Goal: Entertainment & Leisure: Consume media (video, audio)

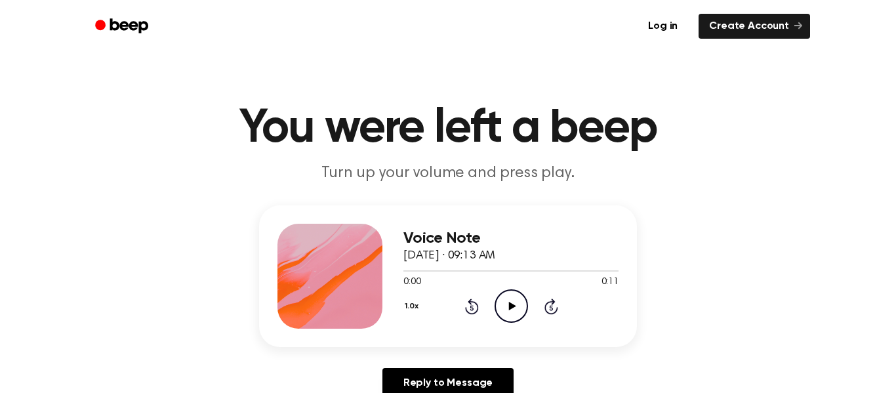
click at [514, 308] on icon "Play Audio" at bounding box center [510, 305] width 33 height 33
click at [510, 315] on icon "Play Audio" at bounding box center [510, 305] width 33 height 33
click at [504, 304] on icon "Play Audio" at bounding box center [510, 305] width 33 height 33
click at [521, 292] on icon "Play Audio" at bounding box center [510, 305] width 33 height 33
click at [501, 302] on icon "Play Audio" at bounding box center [510, 305] width 33 height 33
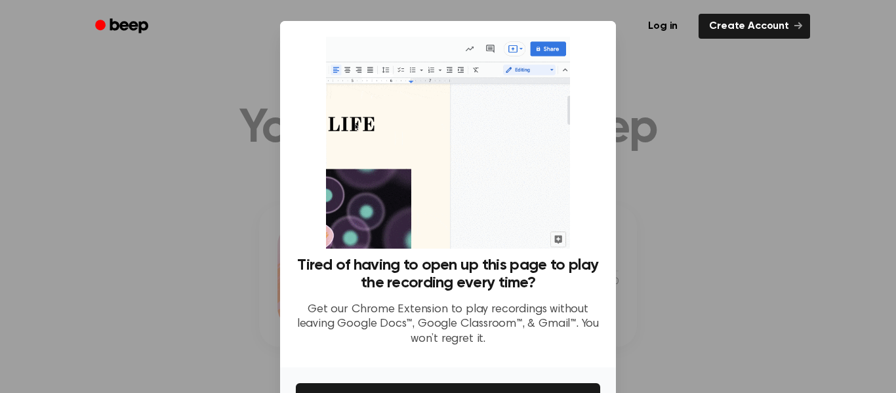
scroll to position [85, 0]
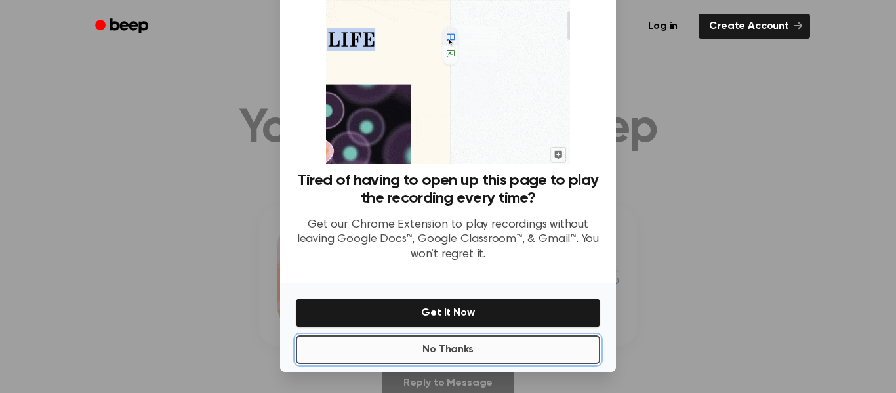
click at [483, 350] on button "No Thanks" at bounding box center [448, 349] width 304 height 29
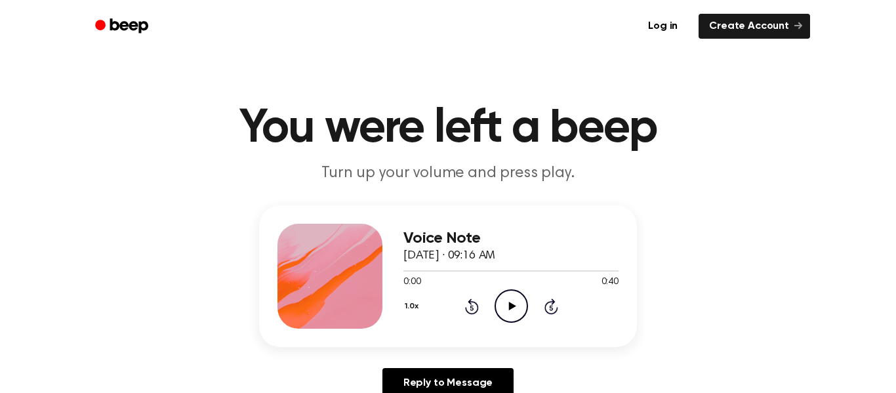
click at [510, 308] on icon at bounding box center [511, 306] width 7 height 9
click at [508, 305] on icon at bounding box center [511, 306] width 7 height 9
click at [515, 296] on icon "Play Audio" at bounding box center [510, 305] width 33 height 33
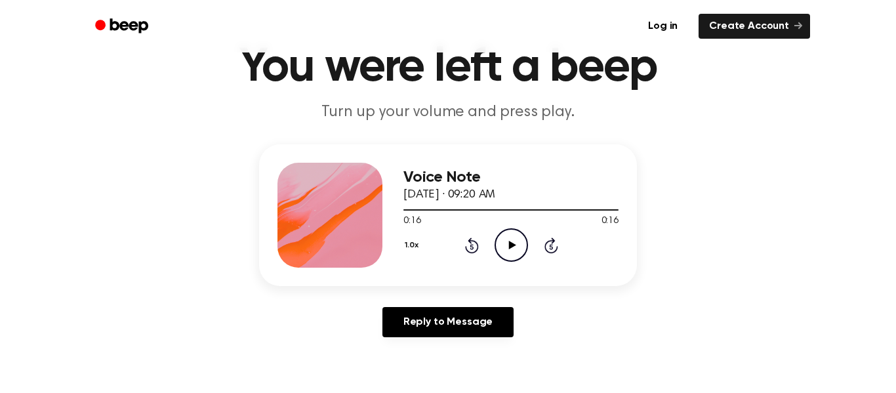
scroll to position [60, 0]
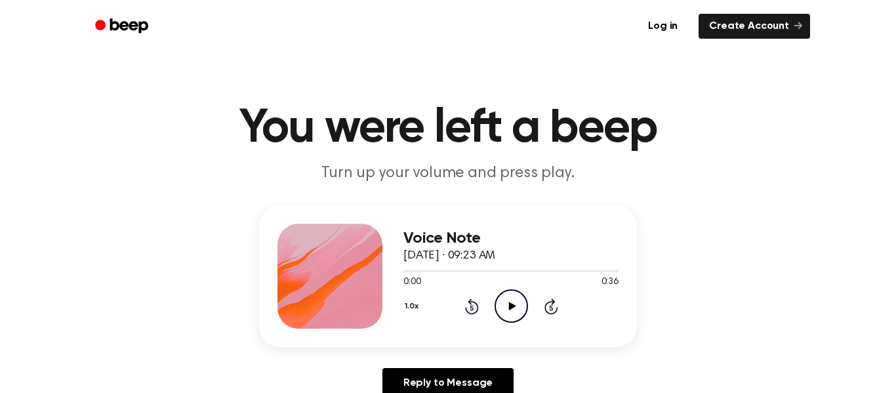
click at [507, 311] on icon "Play Audio" at bounding box center [510, 305] width 33 height 33
click at [508, 311] on icon "Play Audio" at bounding box center [510, 305] width 33 height 33
click at [506, 312] on icon "Play Audio" at bounding box center [510, 305] width 33 height 33
click at [508, 302] on icon "Play Audio" at bounding box center [510, 305] width 33 height 33
click at [479, 296] on div "1.0x Rewind 5 seconds Play Audio Skip 5 seconds" at bounding box center [510, 305] width 215 height 33
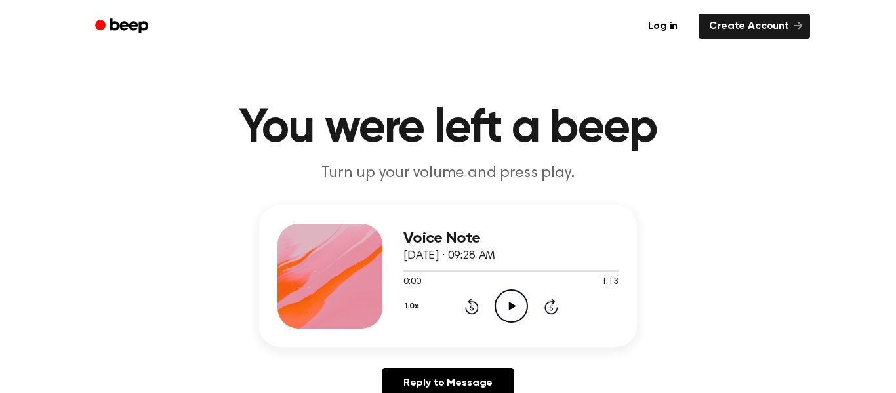
click at [504, 306] on icon "Play Audio" at bounding box center [510, 305] width 33 height 33
click at [518, 308] on icon "Play Audio" at bounding box center [510, 305] width 33 height 33
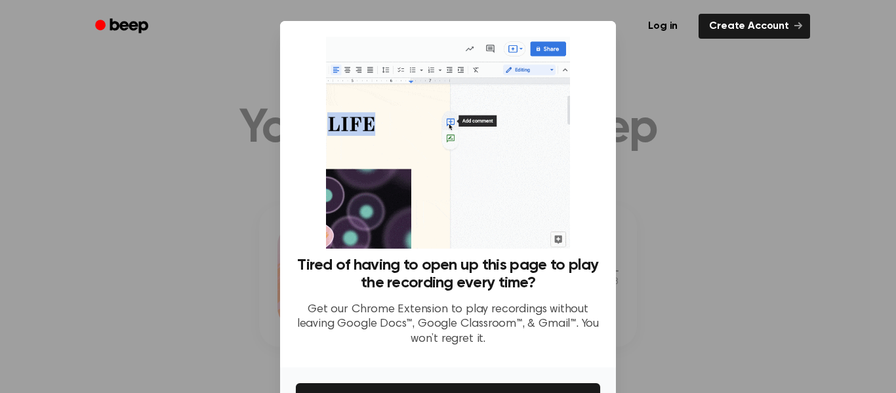
click at [658, 313] on div at bounding box center [448, 196] width 896 height 393
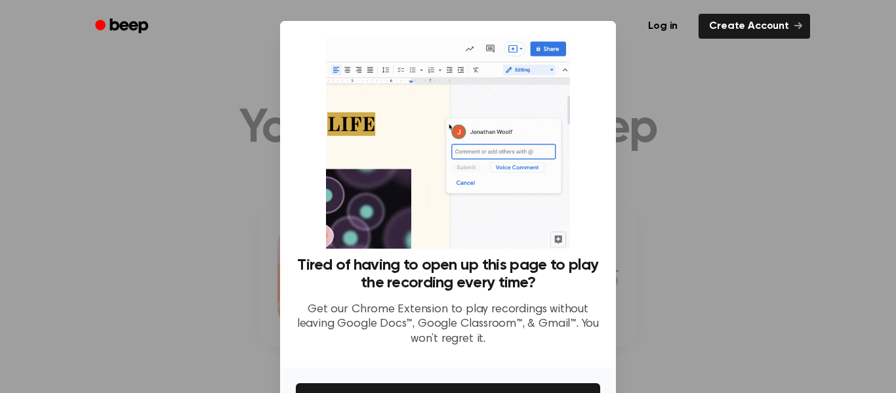
click at [244, 200] on div at bounding box center [448, 196] width 896 height 393
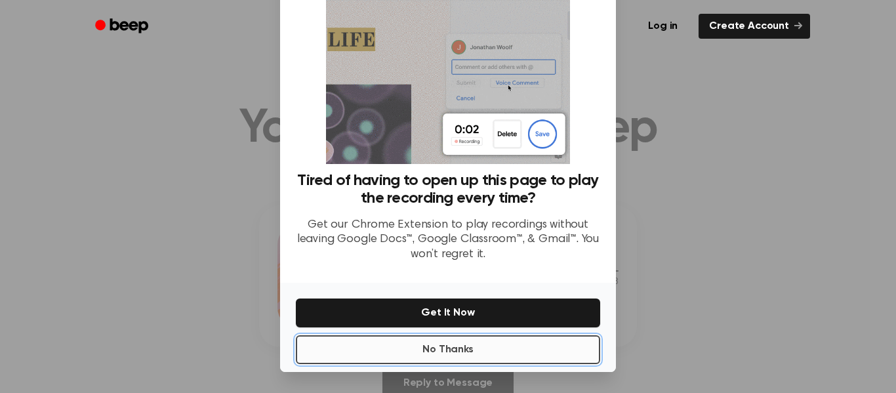
click at [490, 337] on button "No Thanks" at bounding box center [448, 349] width 304 height 29
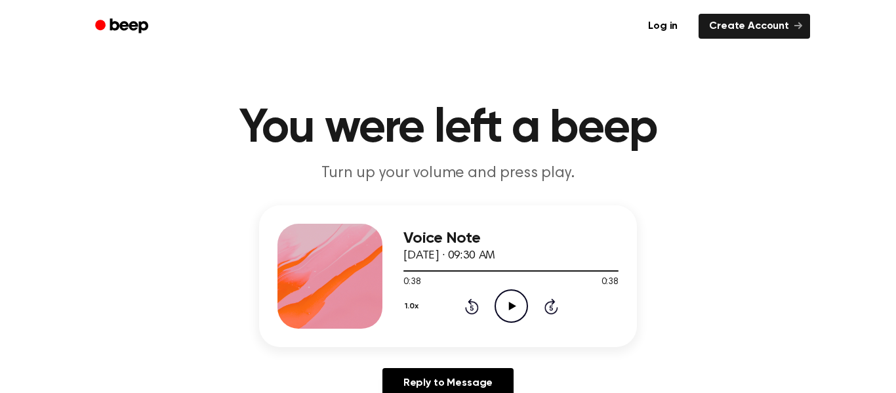
click at [504, 308] on icon "Play Audio" at bounding box center [510, 305] width 33 height 33
click at [468, 305] on icon "Rewind 5 seconds" at bounding box center [471, 306] width 14 height 17
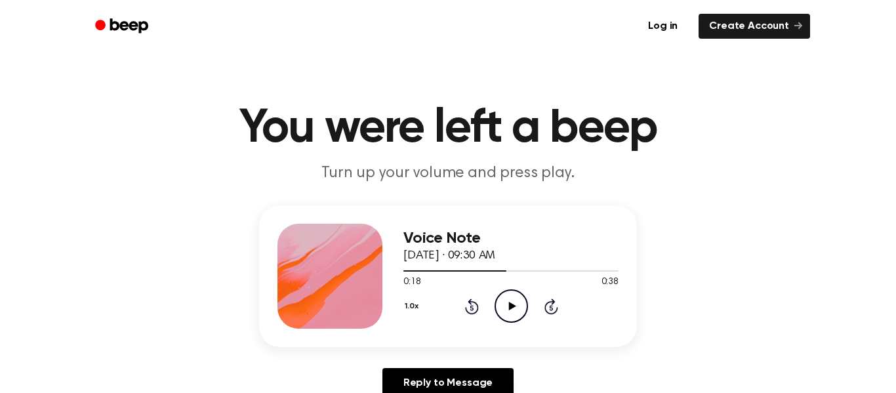
click at [468, 305] on icon "Rewind 5 seconds" at bounding box center [471, 306] width 14 height 17
click at [500, 304] on icon "Play Audio" at bounding box center [510, 305] width 33 height 33
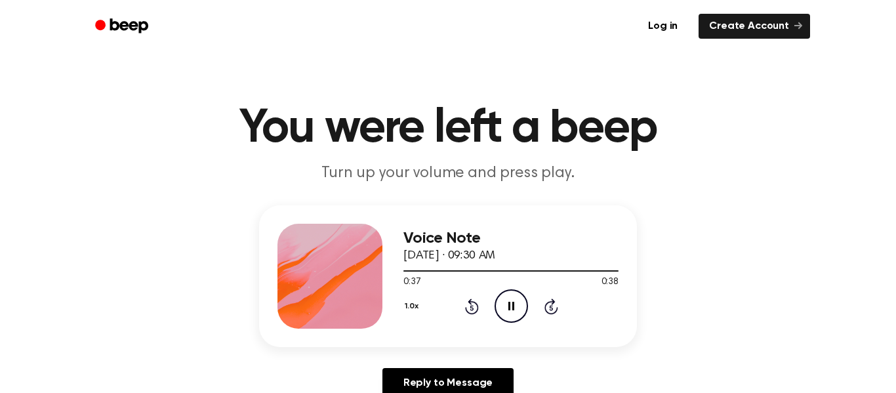
click at [553, 310] on icon "Skip 5 seconds" at bounding box center [551, 306] width 14 height 17
click at [509, 306] on icon at bounding box center [511, 306] width 7 height 9
click at [497, 304] on icon "Play Audio" at bounding box center [510, 305] width 33 height 33
click at [519, 307] on icon "Play Audio" at bounding box center [510, 305] width 33 height 33
click at [506, 319] on icon "Play Audio" at bounding box center [510, 305] width 33 height 33
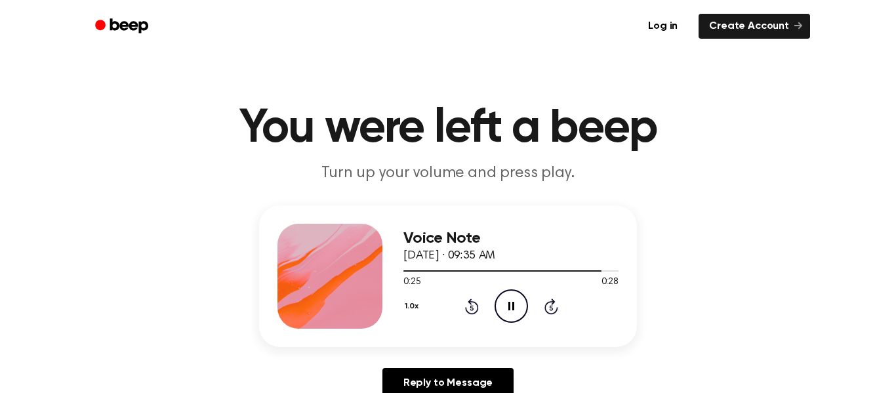
click at [472, 302] on icon at bounding box center [472, 306] width 14 height 16
click at [474, 309] on icon "Rewind 5 seconds" at bounding box center [471, 306] width 14 height 17
click at [475, 310] on icon at bounding box center [472, 306] width 14 height 16
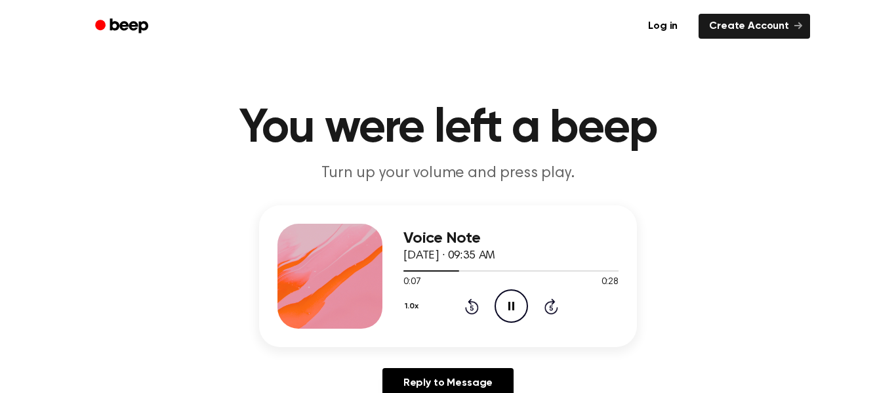
click at [475, 311] on icon at bounding box center [472, 306] width 14 height 16
click at [546, 303] on icon at bounding box center [551, 306] width 14 height 16
click at [506, 313] on icon "Play Audio" at bounding box center [510, 305] width 33 height 33
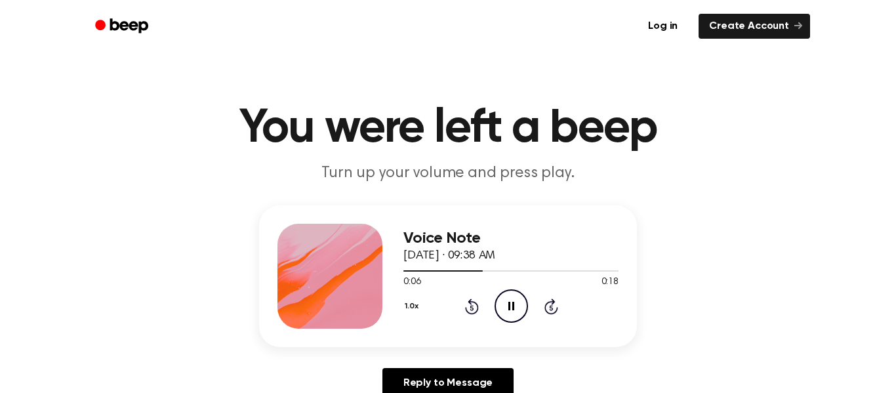
click at [506, 313] on icon "Pause Audio" at bounding box center [510, 305] width 33 height 33
click at [506, 313] on icon "Play Audio" at bounding box center [510, 305] width 33 height 33
